Goal: Task Accomplishment & Management: Manage account settings

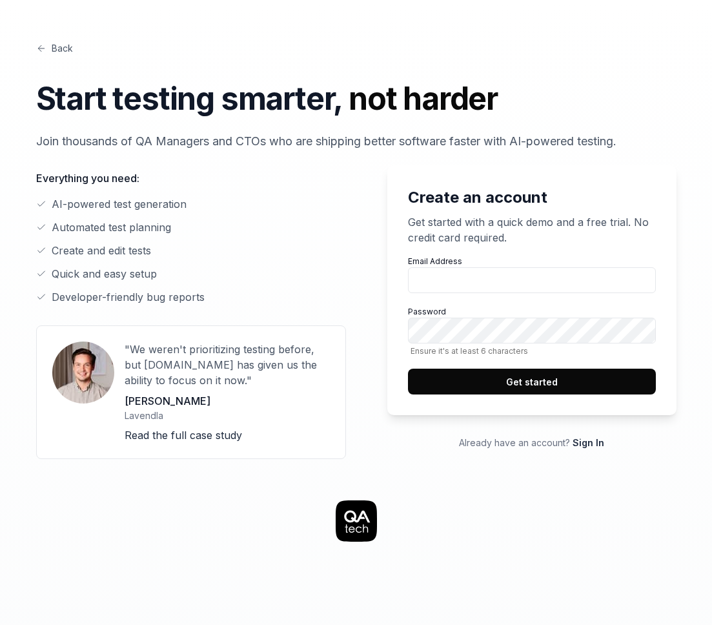
click at [596, 444] on link "Sign In" at bounding box center [589, 442] width 32 height 11
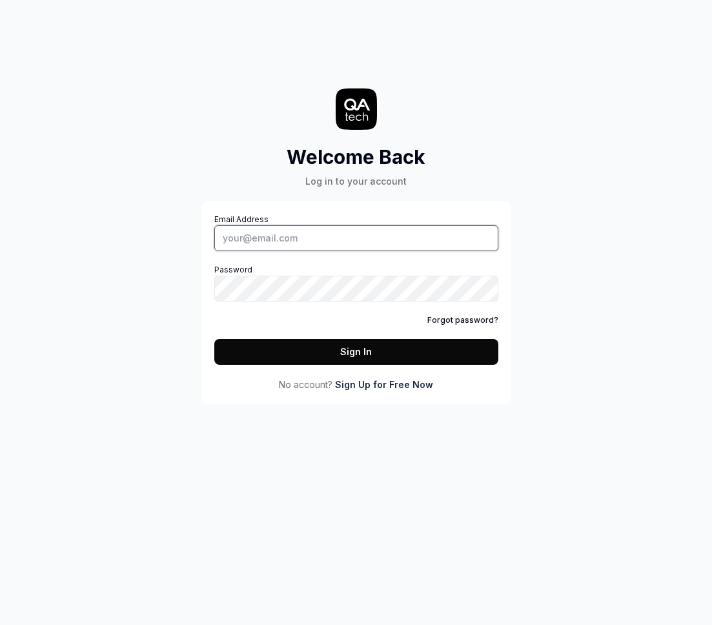
click at [411, 242] on input "Email Address" at bounding box center [356, 238] width 284 height 26
type input "[EMAIL_ADDRESS][DOMAIN_NAME]"
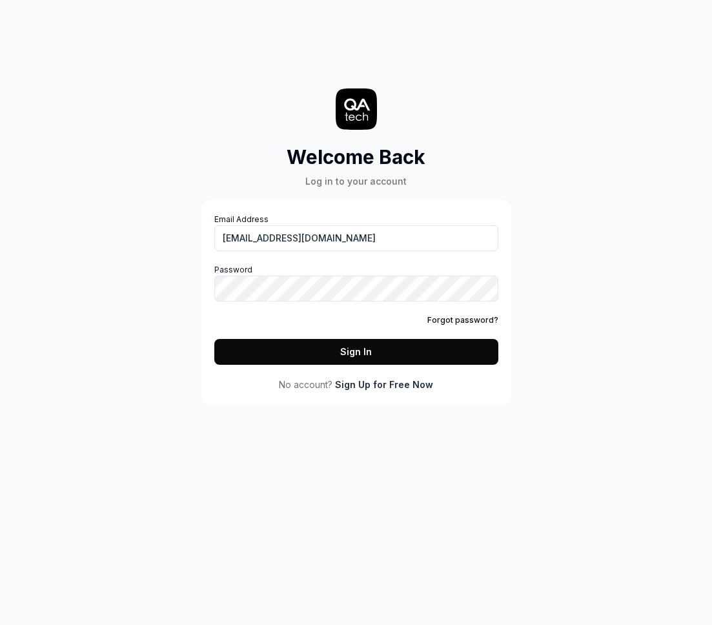
click at [411, 350] on button "Sign In" at bounding box center [356, 352] width 284 height 26
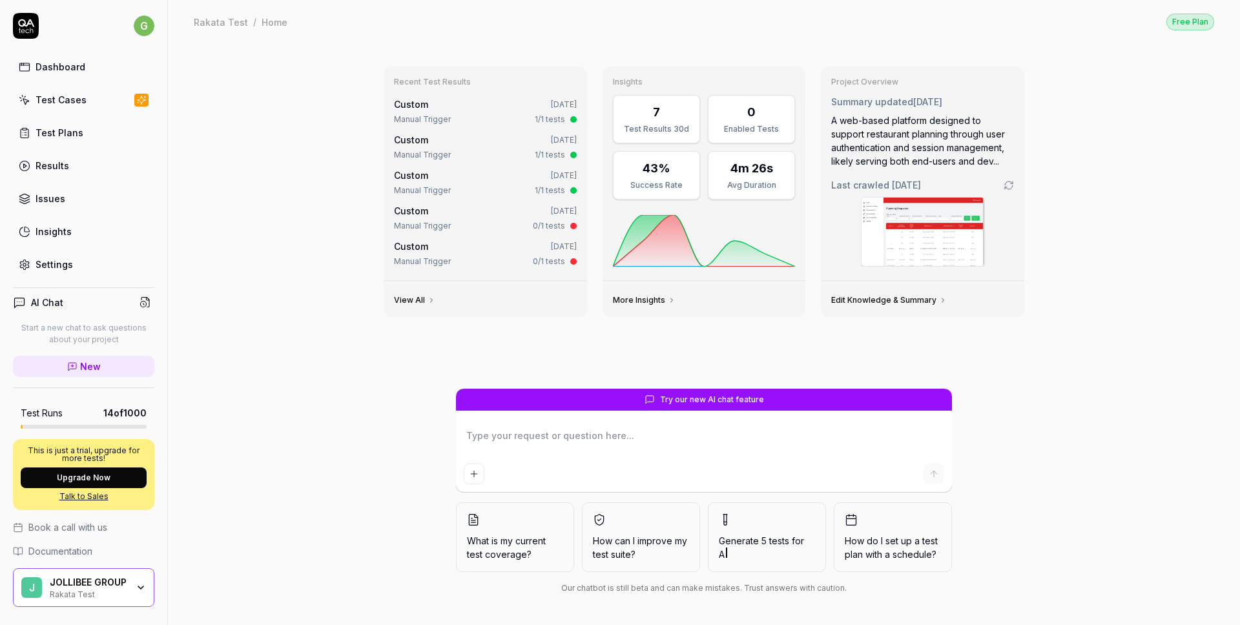
type textarea "*"
